Goal: Check status

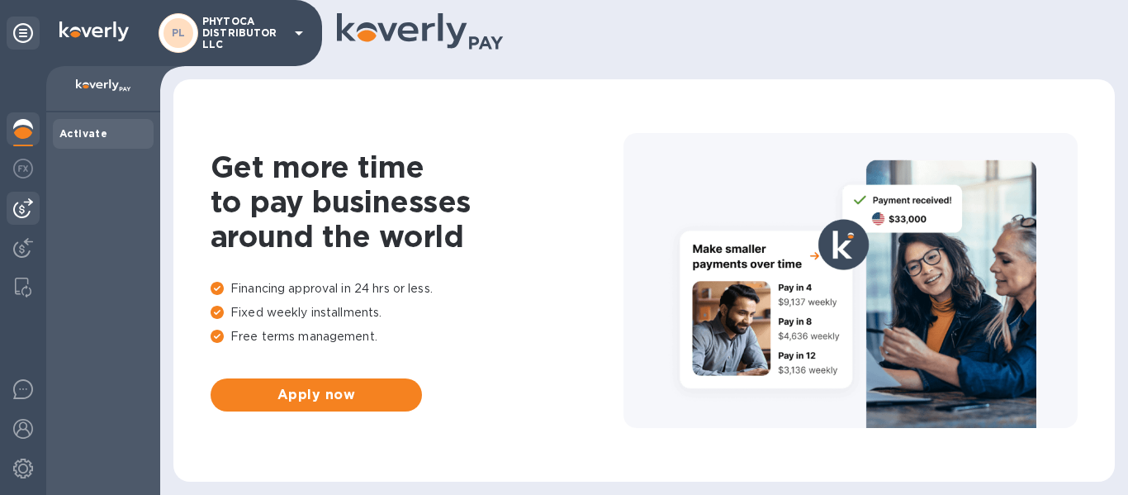
click at [21, 207] on img at bounding box center [23, 208] width 20 height 20
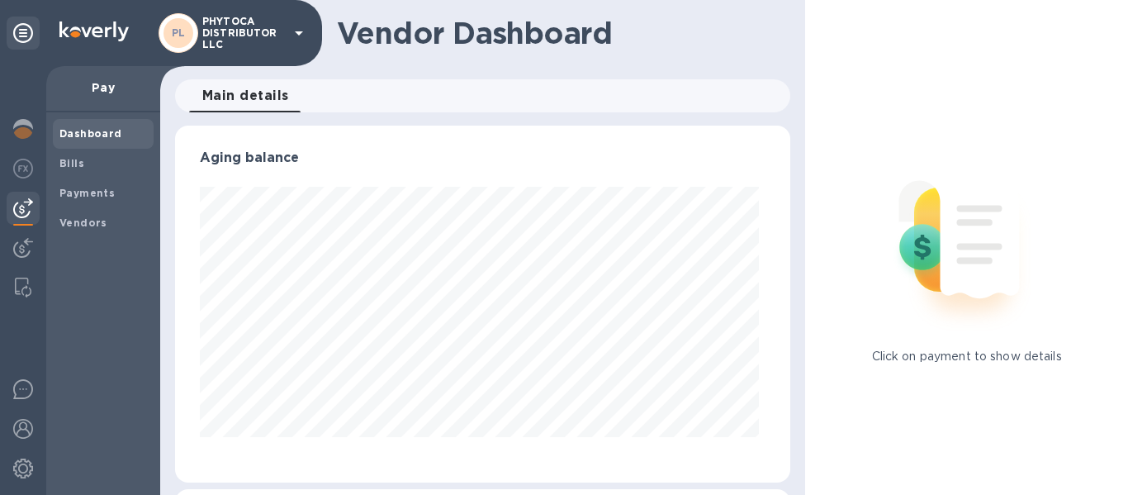
scroll to position [357, 609]
click at [107, 187] on b "Payments" at bounding box center [86, 193] width 55 height 12
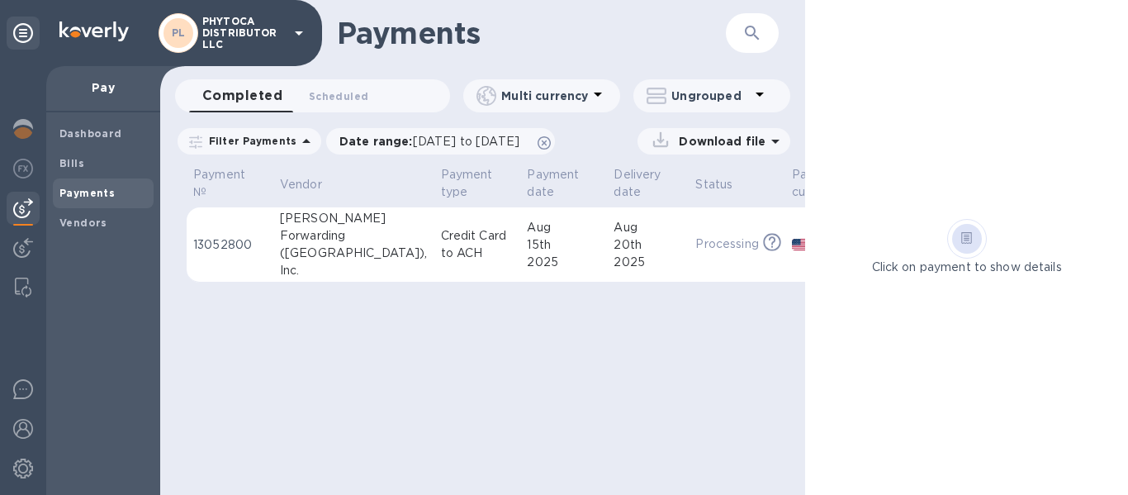
click at [284, 260] on div "([GEOGRAPHIC_DATA])," at bounding box center [354, 252] width 148 height 17
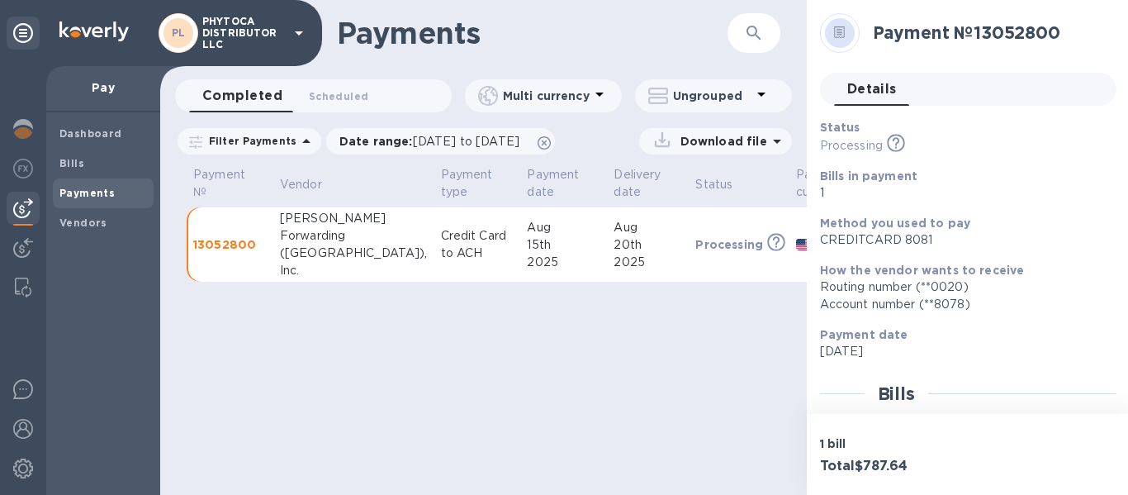
click at [840, 36] on icon at bounding box center [840, 32] width 12 height 12
click at [243, 234] on td "13052800" at bounding box center [230, 244] width 87 height 75
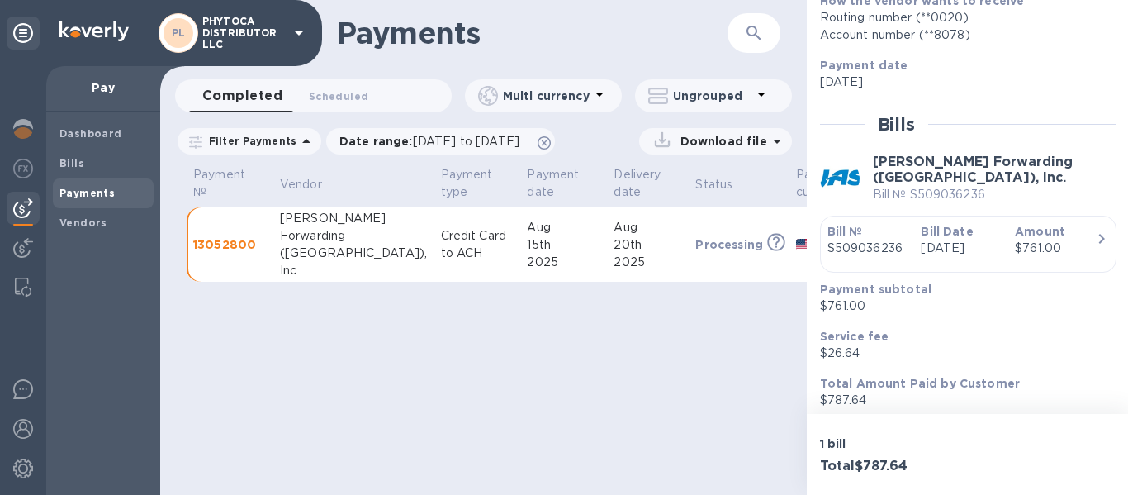
scroll to position [286, 0]
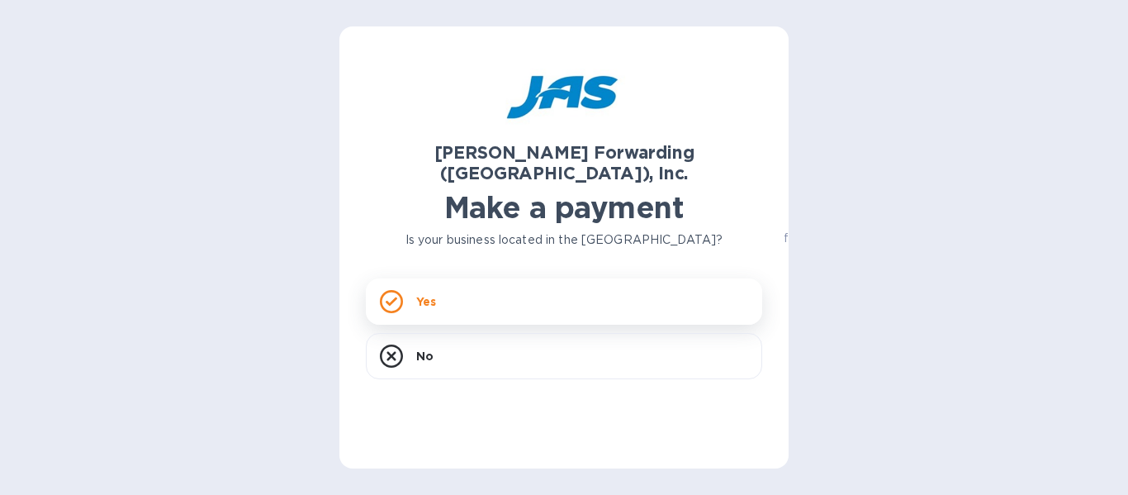
click at [529, 290] on div "Yes" at bounding box center [564, 301] width 396 height 46
